Goal: Task Accomplishment & Management: Manage account settings

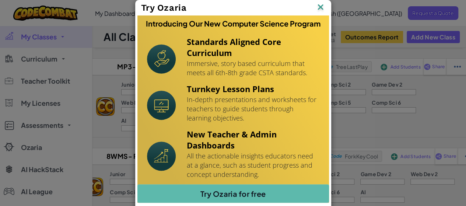
click at [317, 8] on img at bounding box center [321, 7] width 10 height 11
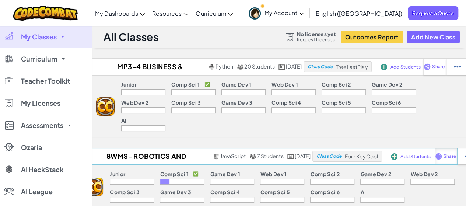
click at [457, 154] on span "Share" at bounding box center [450, 156] width 13 height 4
select select "write"
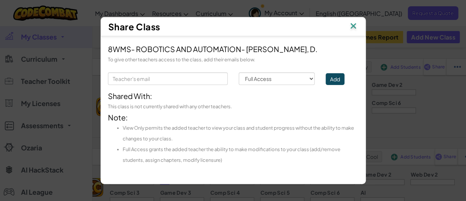
click at [348, 28] on div "Share Class" at bounding box center [233, 26] width 250 height 11
click at [353, 28] on img at bounding box center [354, 26] width 10 height 11
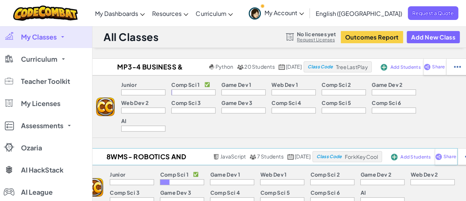
click at [398, 153] on img at bounding box center [394, 156] width 7 height 7
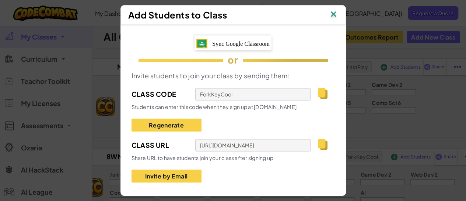
click at [258, 41] on span "Sync Google Classroom" at bounding box center [241, 44] width 58 height 6
click at [319, 91] on img at bounding box center [322, 93] width 9 height 11
